Goal: Information Seeking & Learning: Learn about a topic

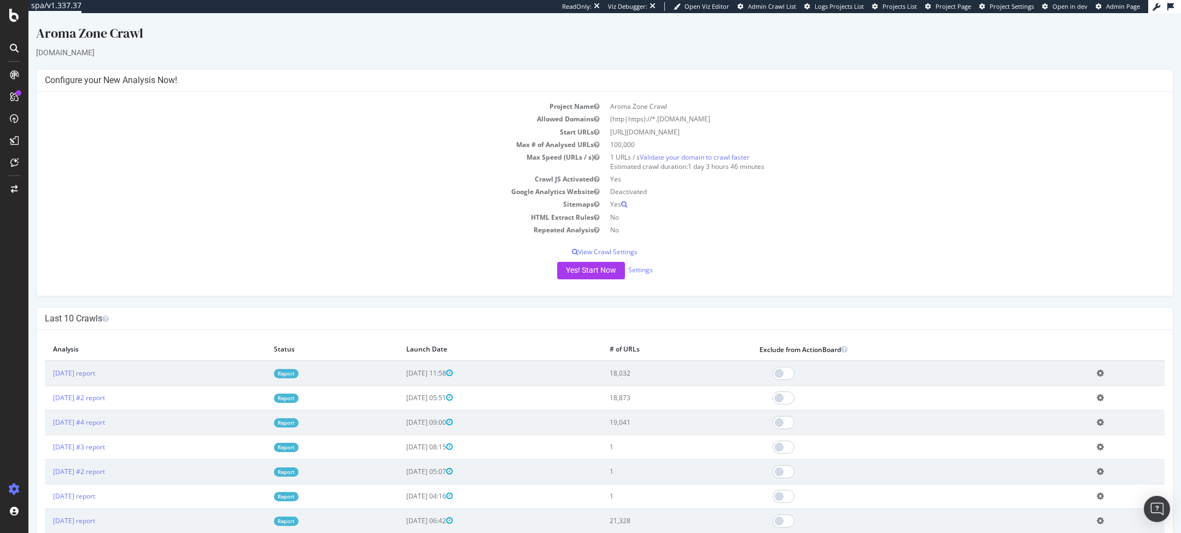
click at [298, 372] on link "Report" at bounding box center [286, 373] width 25 height 9
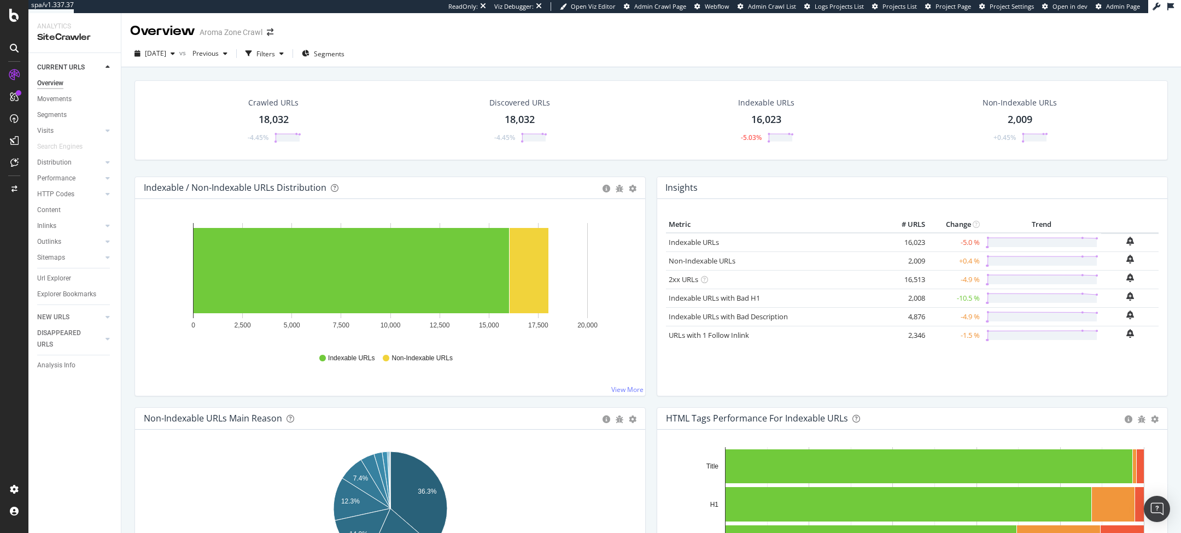
click at [55, 178] on div "Performance" at bounding box center [56, 178] width 38 height 11
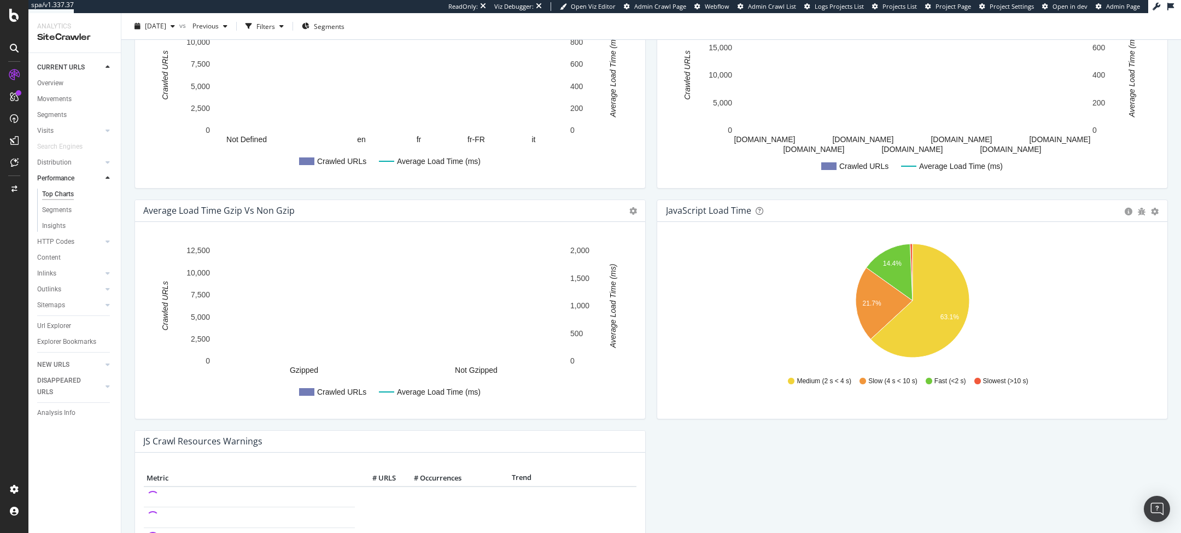
scroll to position [700, 0]
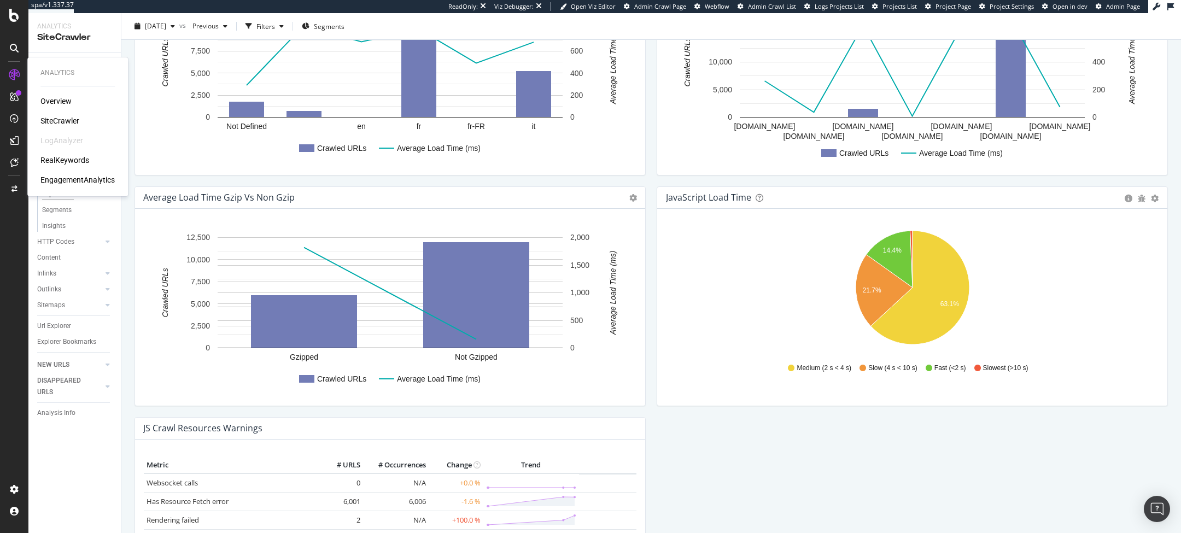
click at [45, 156] on div "RealKeywords" at bounding box center [64, 160] width 49 height 11
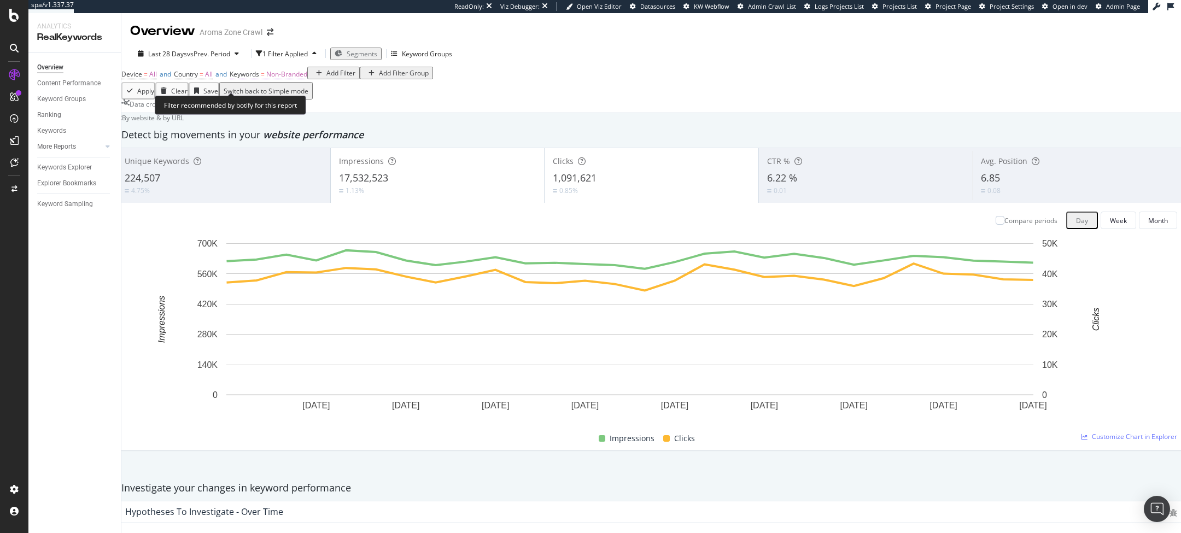
click at [290, 79] on span "Non-Branded" at bounding box center [286, 73] width 41 height 9
click at [285, 96] on span "Non-Branded" at bounding box center [273, 90] width 45 height 9
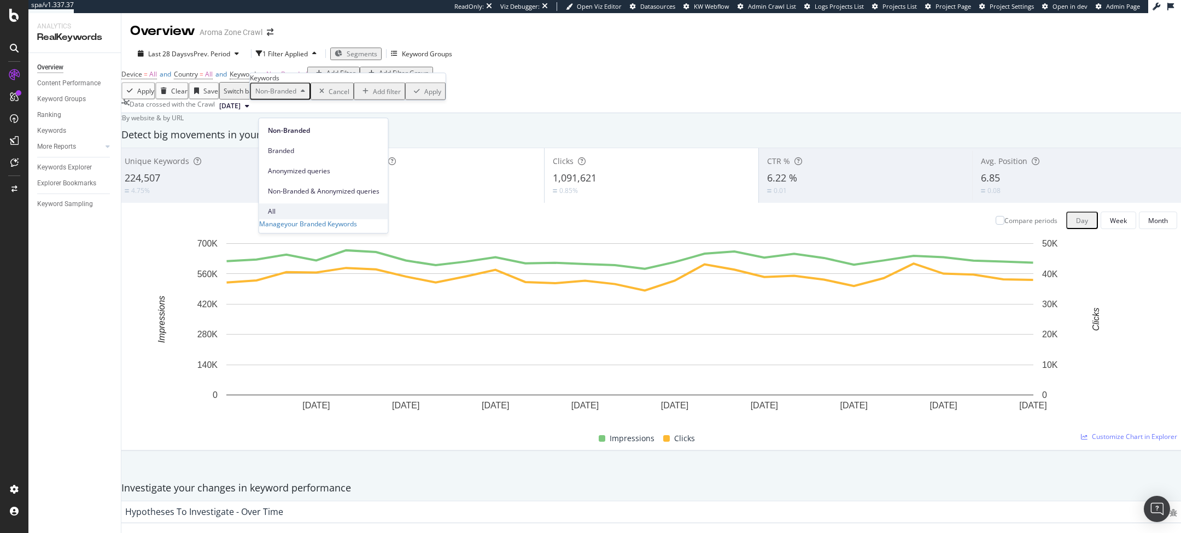
click at [279, 203] on div "All" at bounding box center [323, 211] width 129 height 16
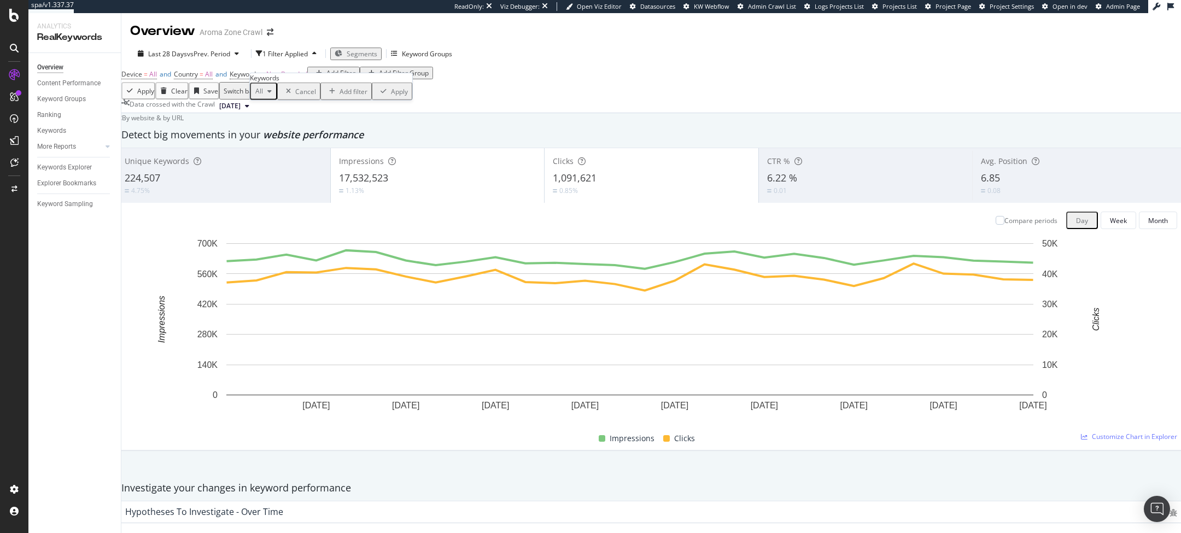
click at [391, 96] on div "Apply" at bounding box center [399, 90] width 17 height 9
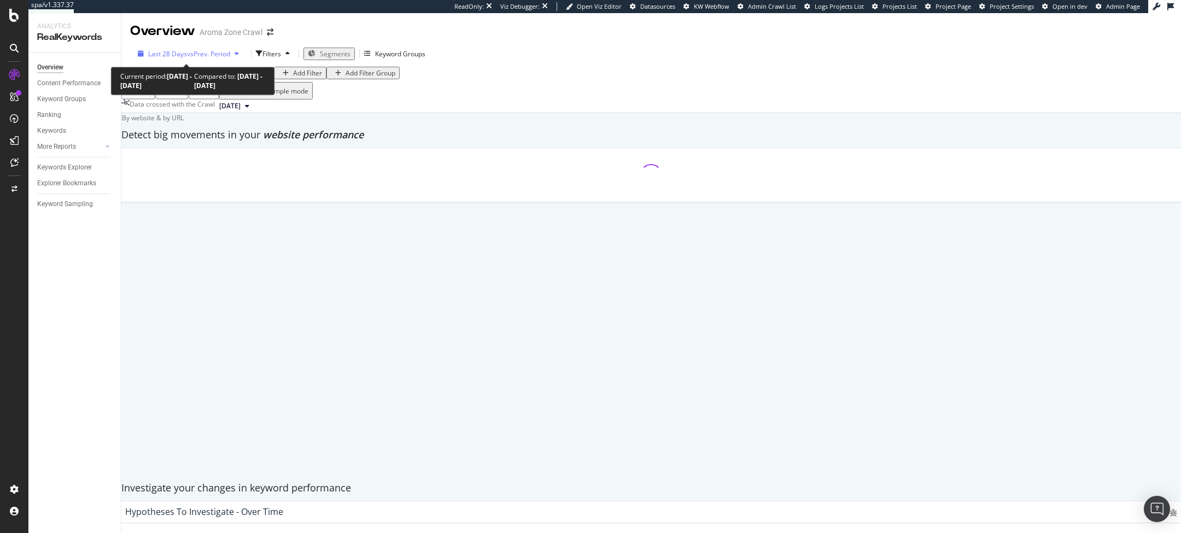
click at [173, 58] on div "Last 28 Days vs Prev. Period" at bounding box center [188, 53] width 110 height 9
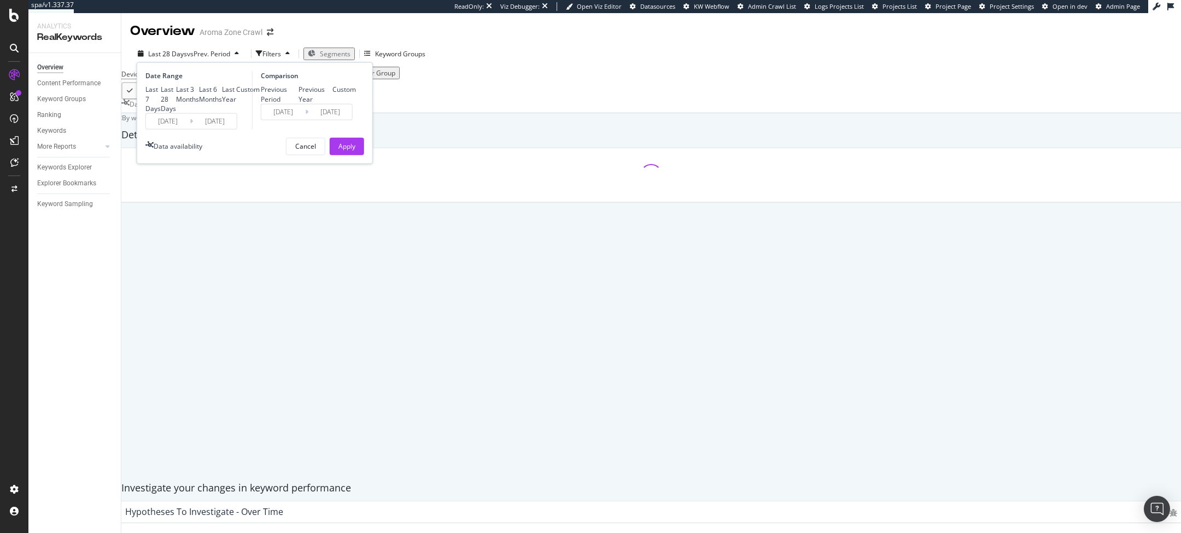
click at [199, 103] on div "Last 6 Months" at bounding box center [210, 94] width 23 height 19
type input "[DATE]"
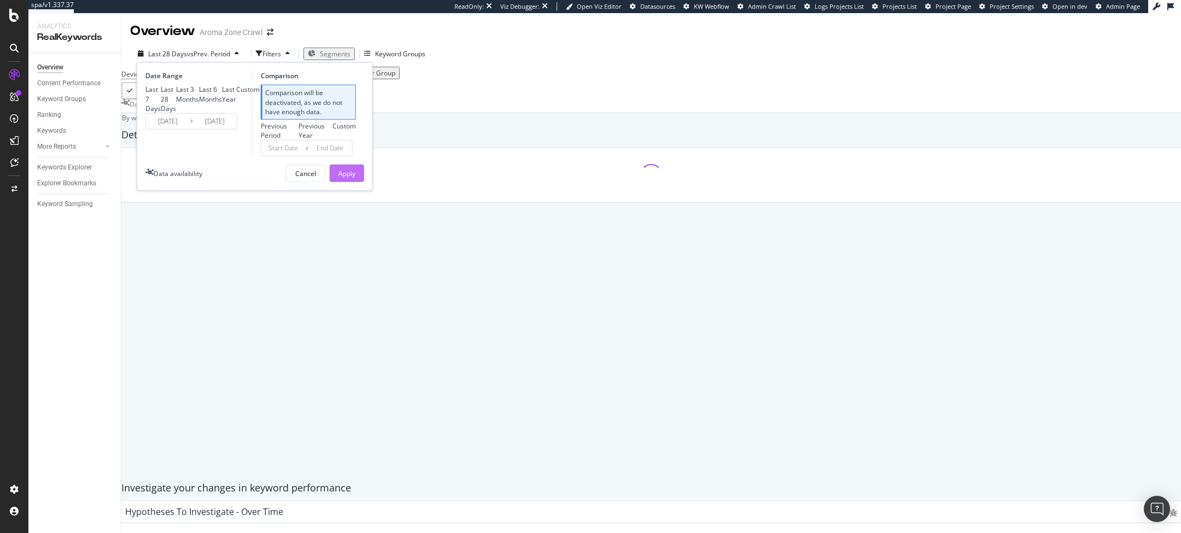
click at [349, 182] on div "Apply" at bounding box center [346, 173] width 17 height 16
